Goal: Information Seeking & Learning: Learn about a topic

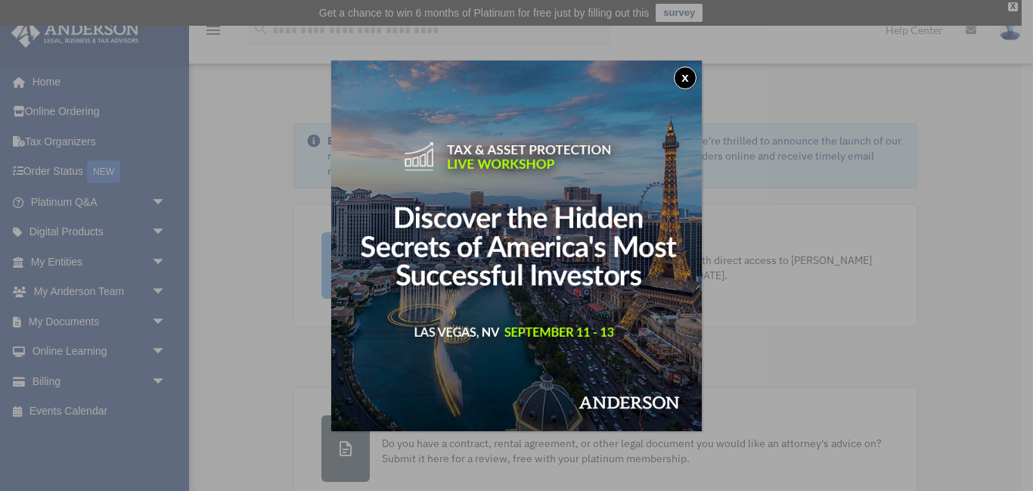
click at [684, 79] on button "x" at bounding box center [685, 78] width 23 height 23
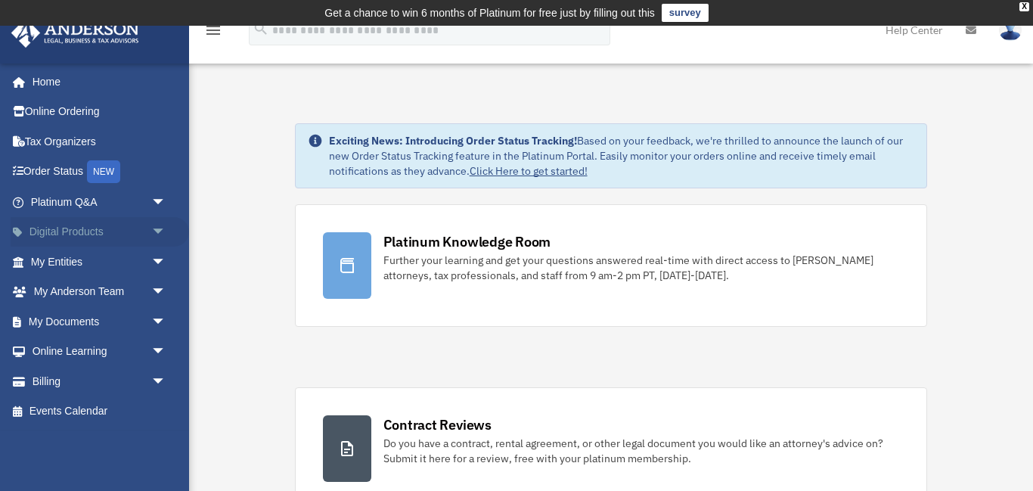
click at [154, 231] on span "arrow_drop_down" at bounding box center [166, 232] width 30 height 31
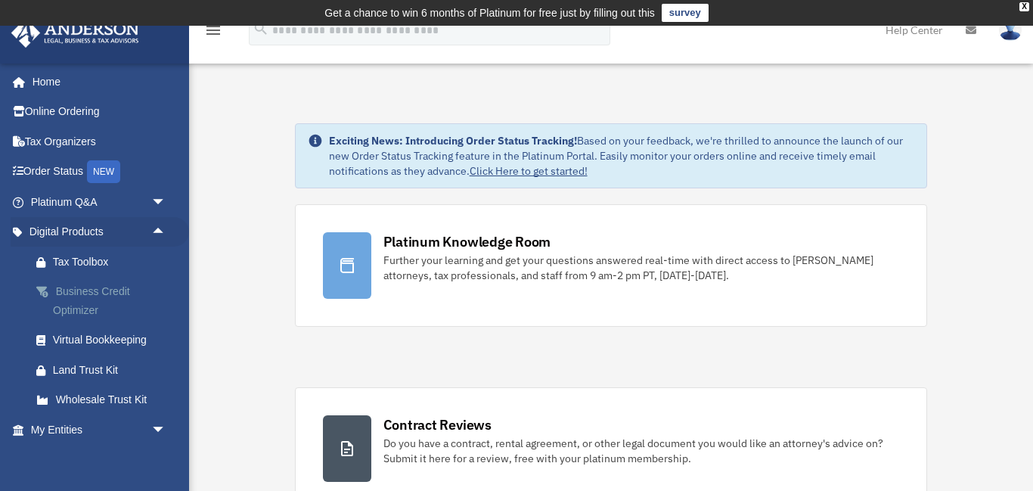
click at [79, 304] on div "Business Credit Optimizer" at bounding box center [111, 300] width 117 height 37
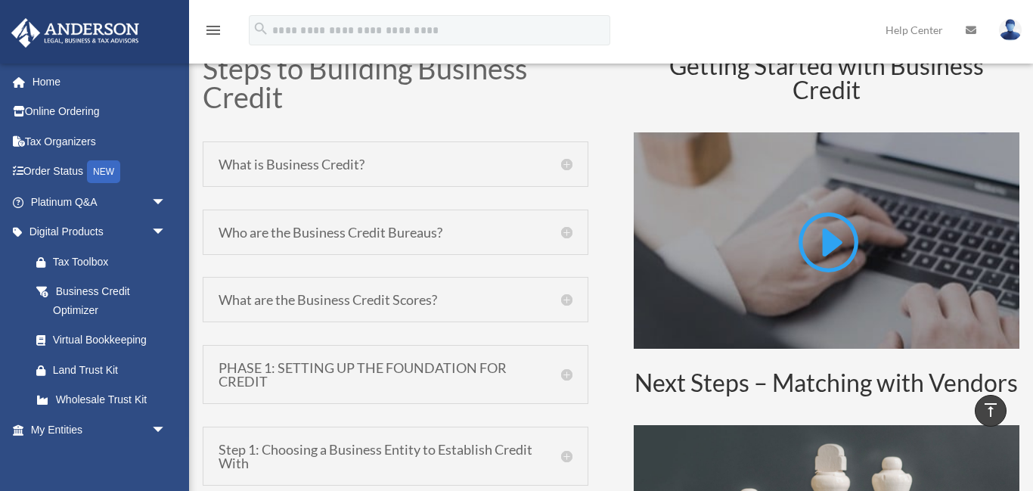
scroll to position [619, 0]
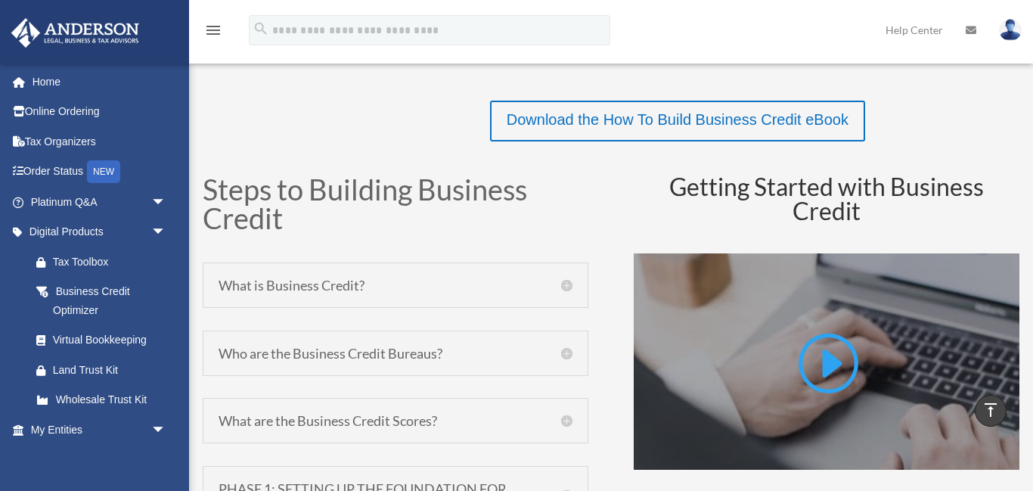
click at [566, 285] on h5 "What is Business Credit?" at bounding box center [396, 285] width 354 height 14
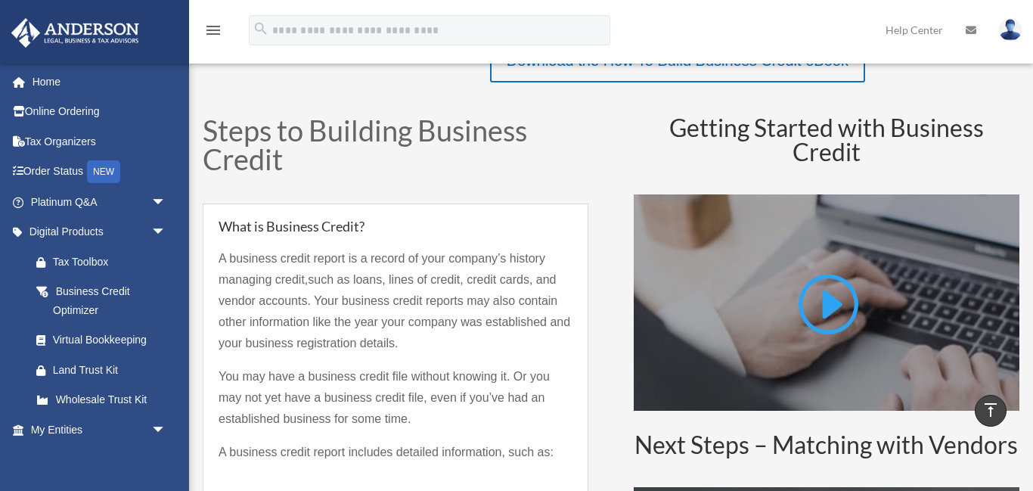
click at [566, 285] on p "A business credit report is a record of your company’s history managing credit …" at bounding box center [396, 307] width 354 height 118
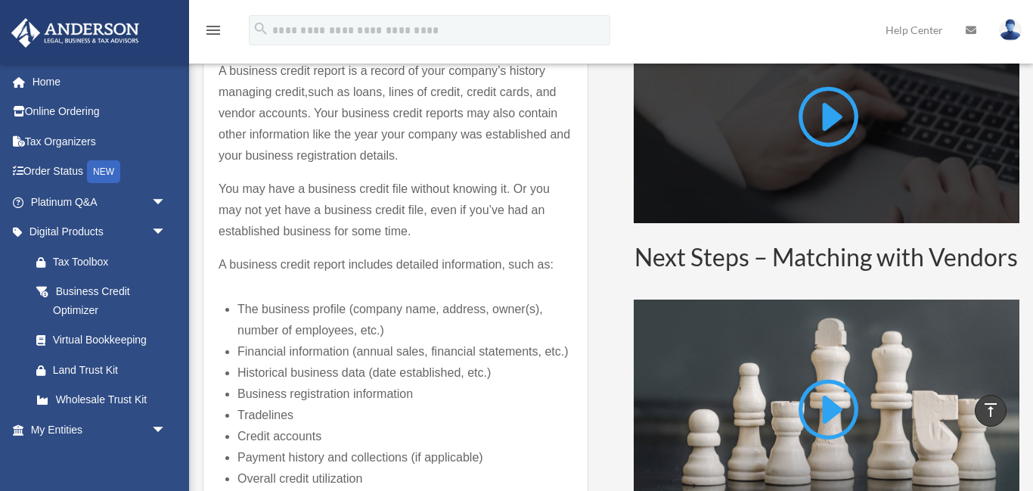
scroll to position [869, 0]
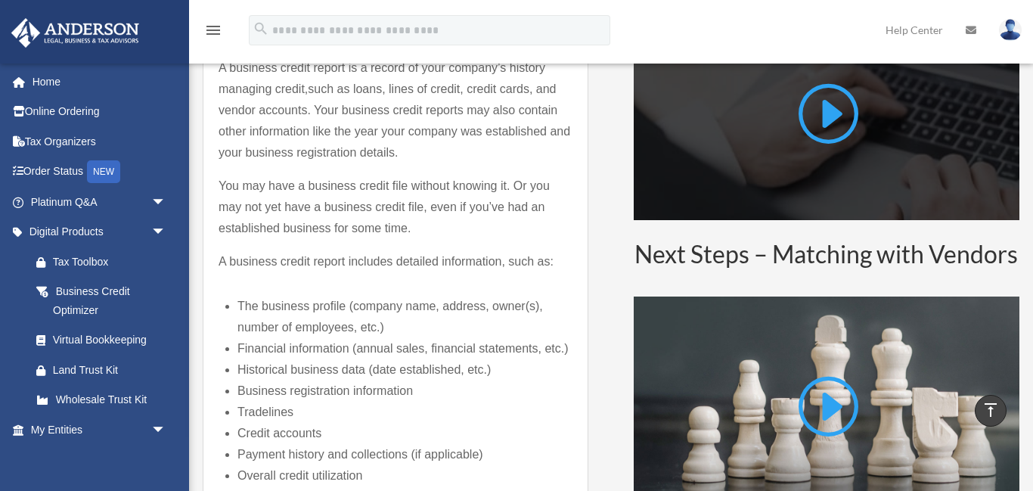
click at [818, 119] on link at bounding box center [827, 118] width 64 height 77
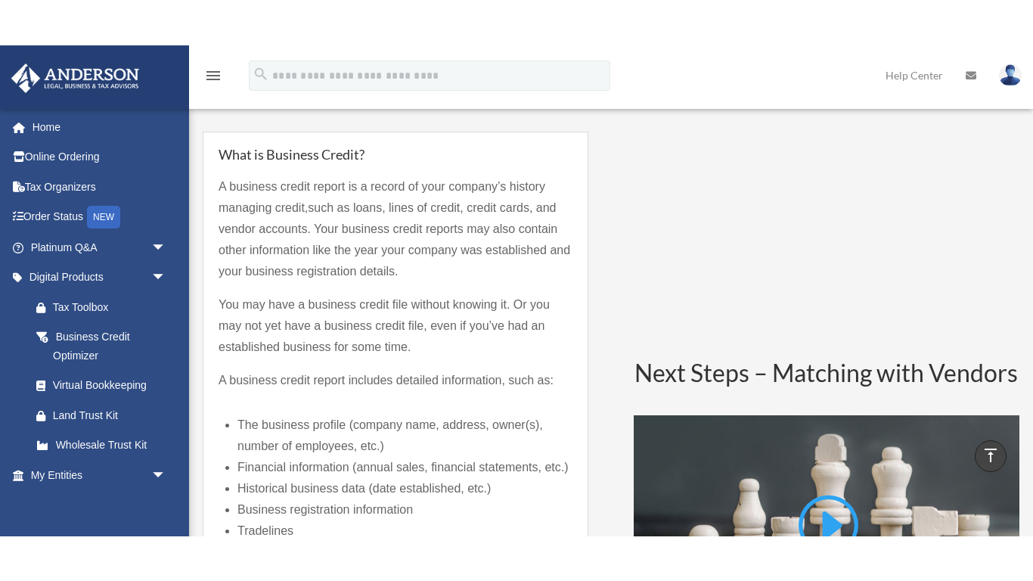
scroll to position [799, 0]
